Goal: Information Seeking & Learning: Learn about a topic

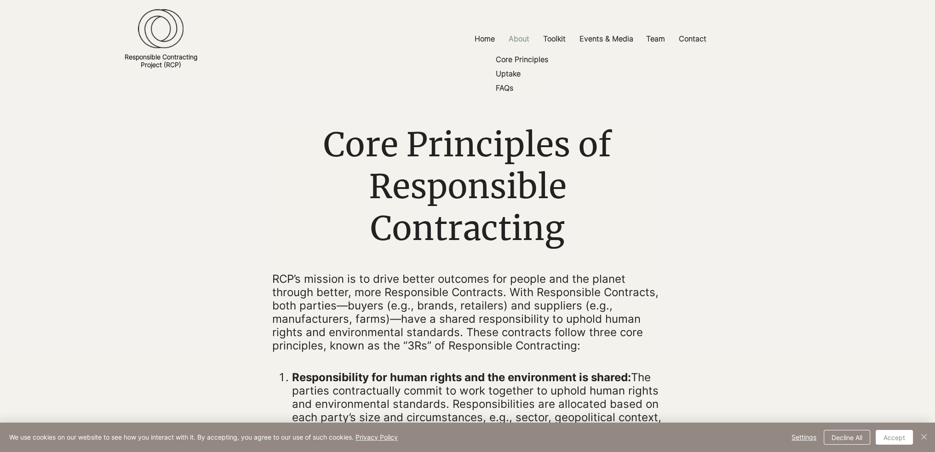
click at [520, 38] on p "About" at bounding box center [519, 39] width 30 height 21
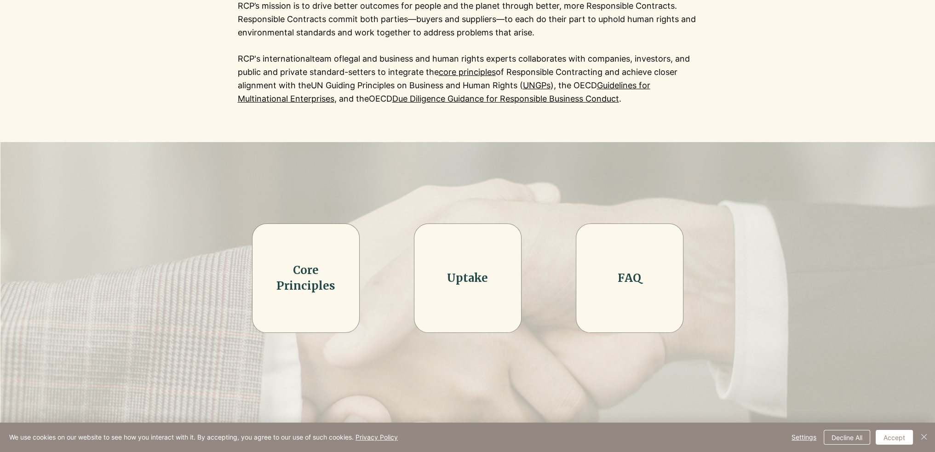
scroll to position [230, 0]
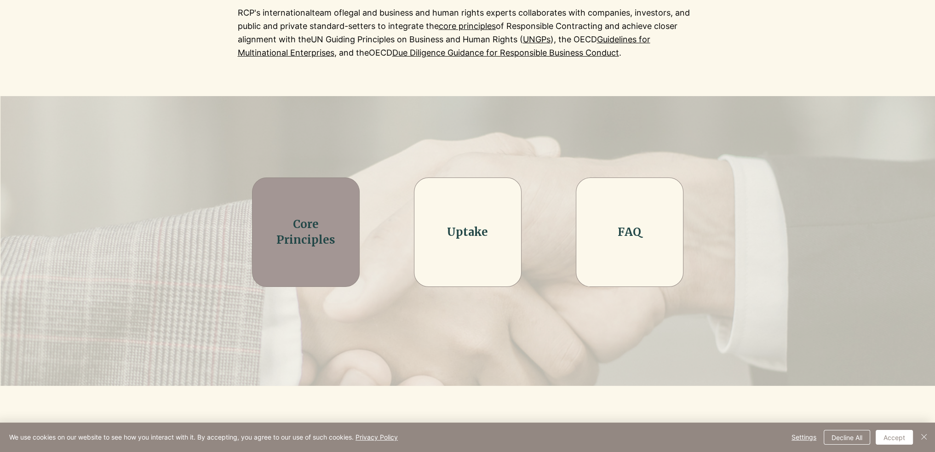
click at [289, 228] on link "Core Principles" at bounding box center [305, 232] width 59 height 30
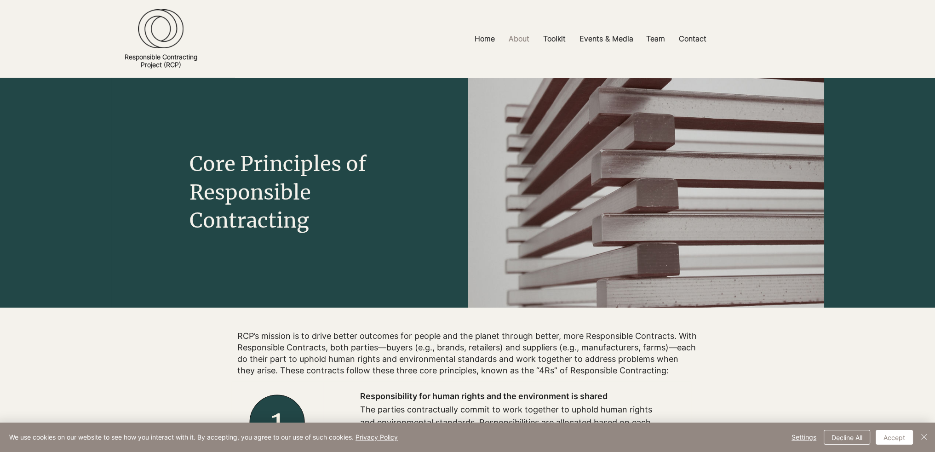
scroll to position [230, 0]
